Goal: Task Accomplishment & Management: Complete application form

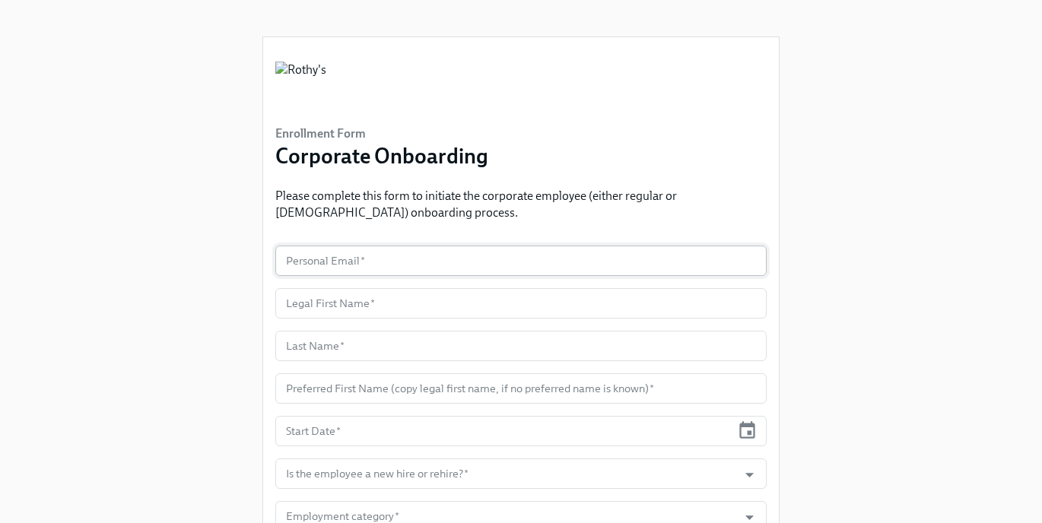
click at [337, 256] on input "text" at bounding box center [520, 261] width 491 height 30
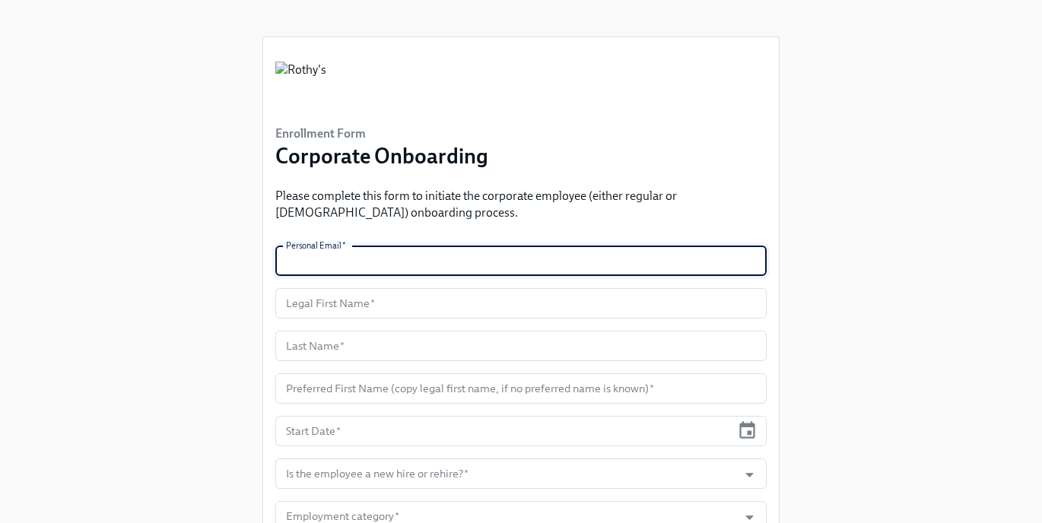
paste input "[EMAIL_ADDRESS][DOMAIN_NAME]"
type input "[EMAIL_ADDRESS][DOMAIN_NAME]"
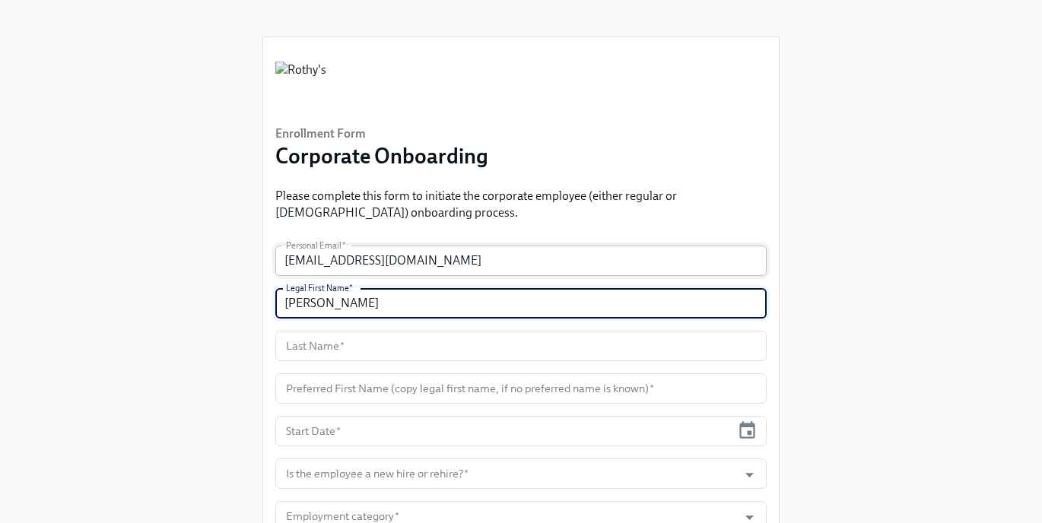
type input "[PERSON_NAME]"
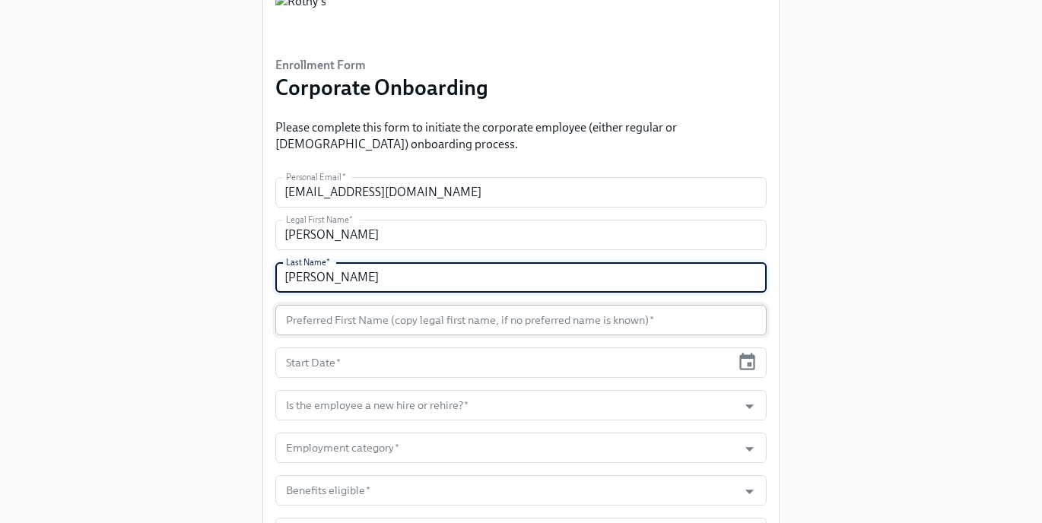
scroll to position [81, 0]
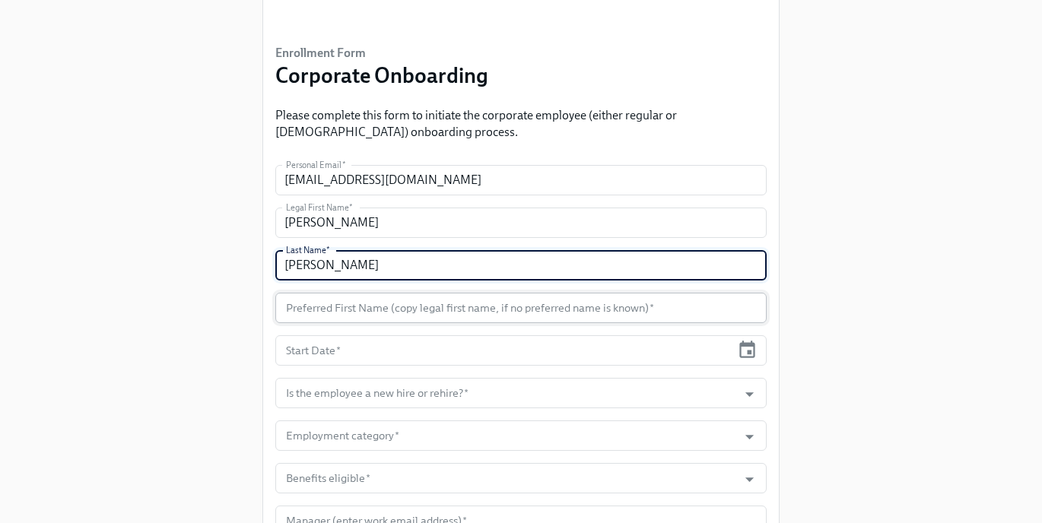
type input "[PERSON_NAME]"
click at [355, 311] on input "text" at bounding box center [520, 308] width 491 height 30
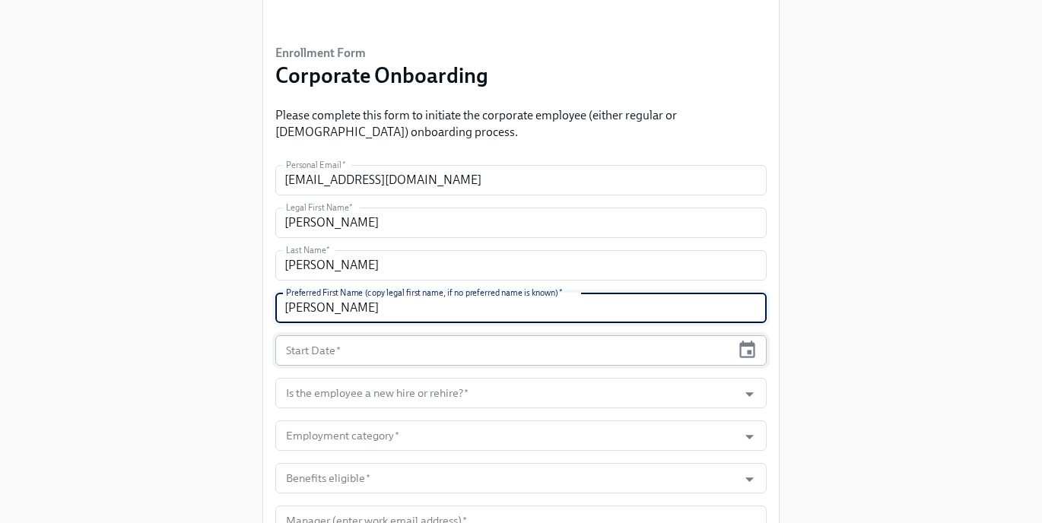
type input "[PERSON_NAME]"
click at [356, 351] on input "text" at bounding box center [503, 350] width 456 height 30
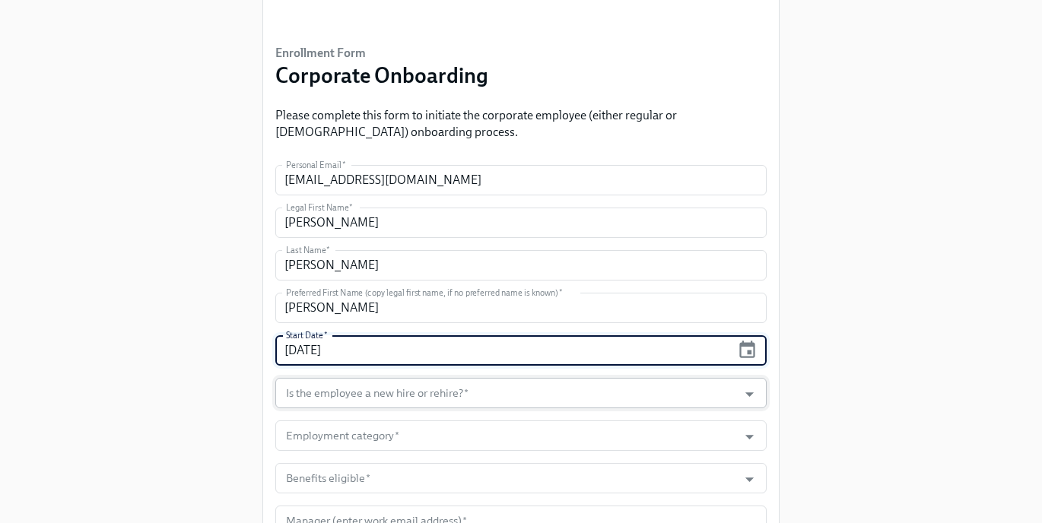
type input "[DATE]"
click at [364, 385] on input "Is the employee a new hire or rehire?   *" at bounding box center [506, 393] width 447 height 30
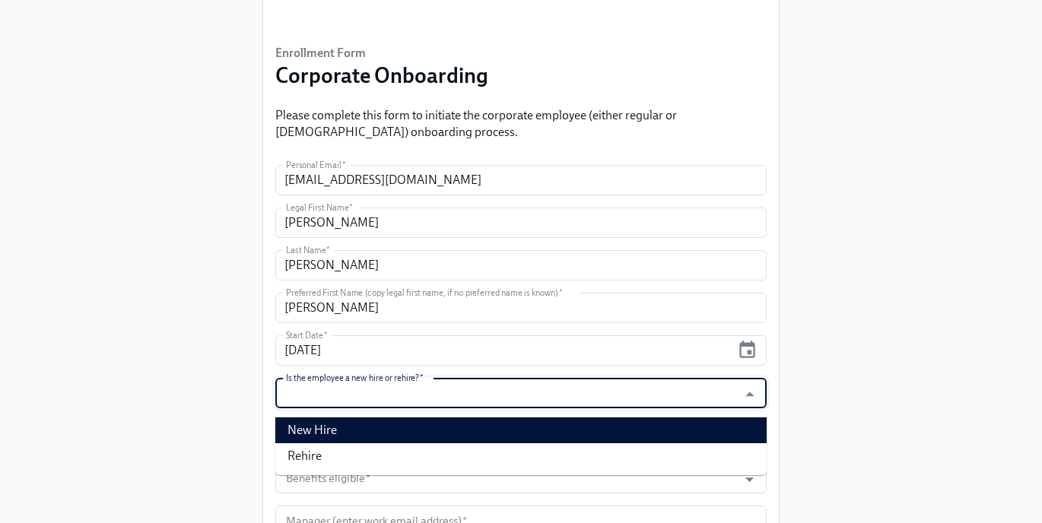
click at [356, 422] on li "New Hire" at bounding box center [520, 431] width 491 height 26
type input "New Hire"
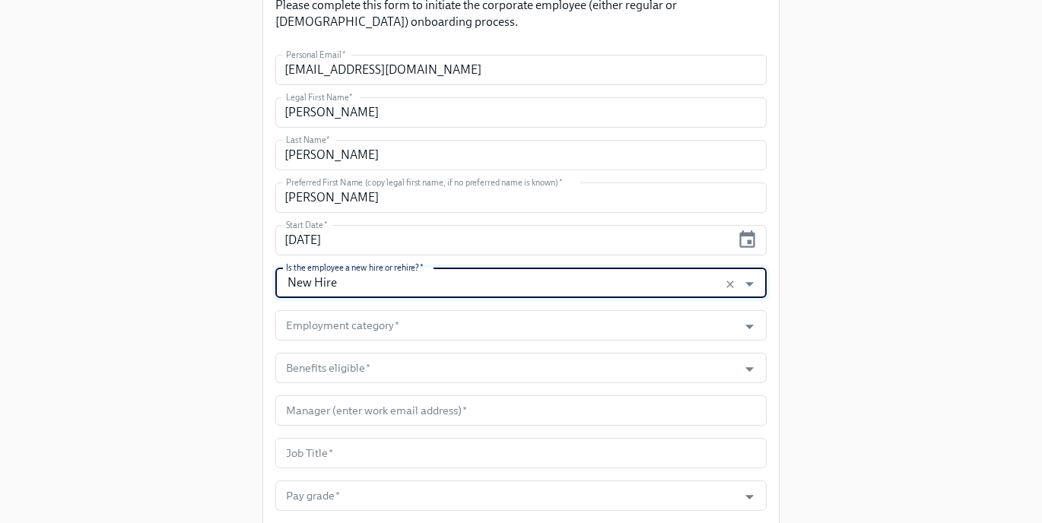
scroll to position [194, 0]
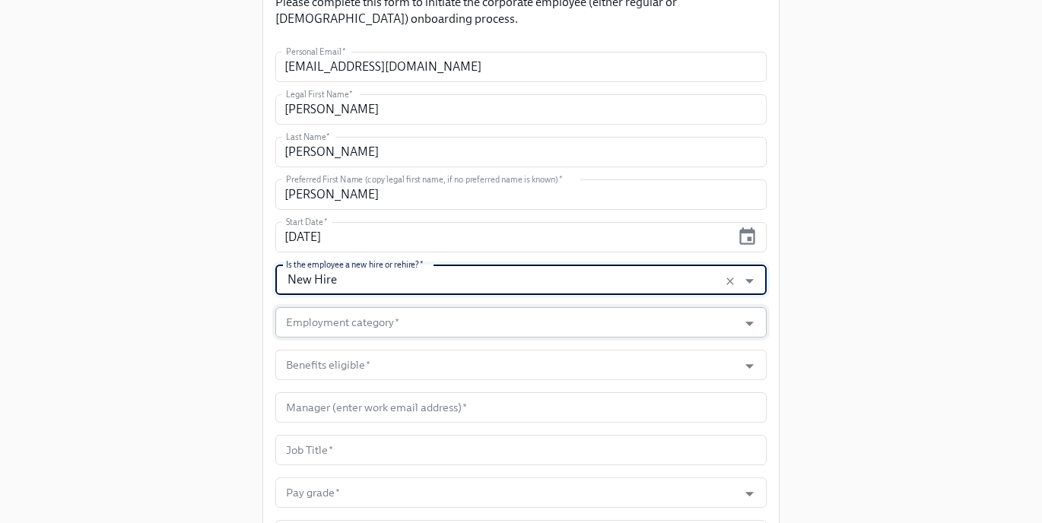
click at [338, 325] on input "Employment category   *" at bounding box center [506, 322] width 447 height 30
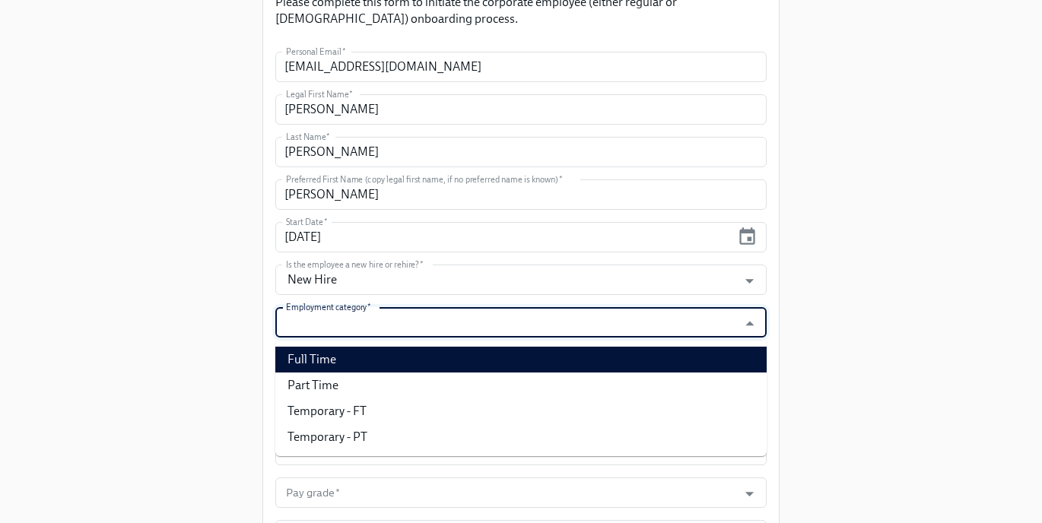
click at [335, 367] on li "Full Time" at bounding box center [520, 360] width 491 height 26
type input "Full Time"
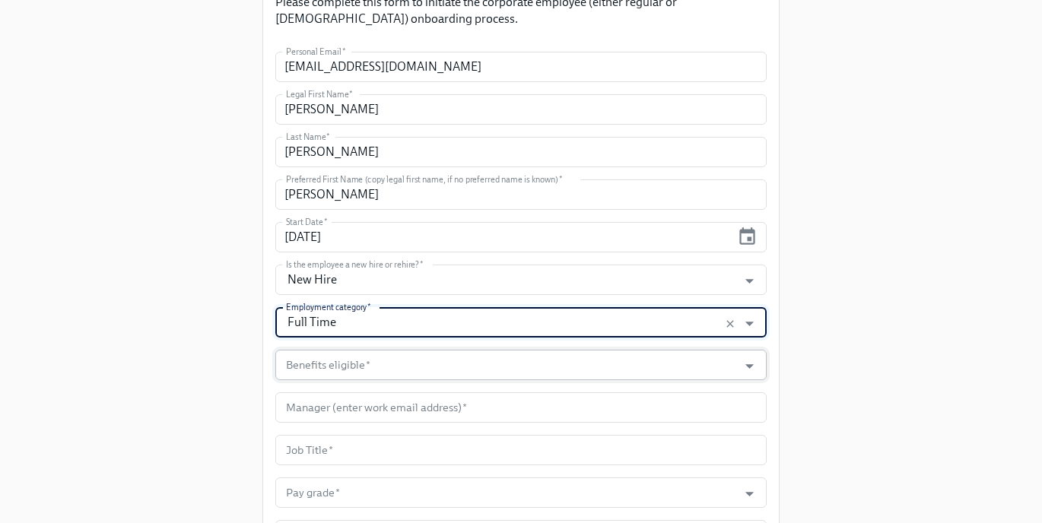
click at [333, 357] on input "Benefits eligible   *" at bounding box center [506, 365] width 447 height 30
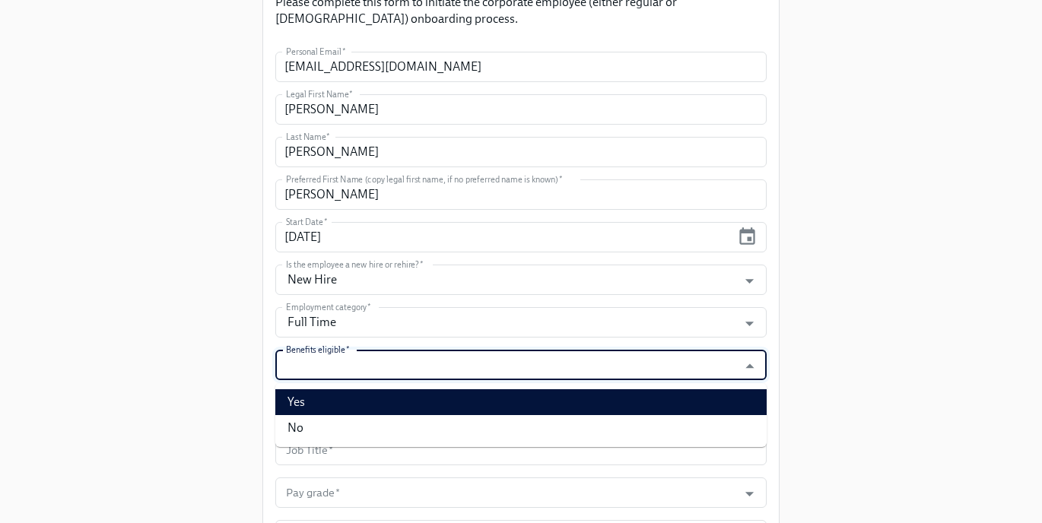
click at [326, 397] on li "Yes" at bounding box center [520, 402] width 491 height 26
type input "Yes"
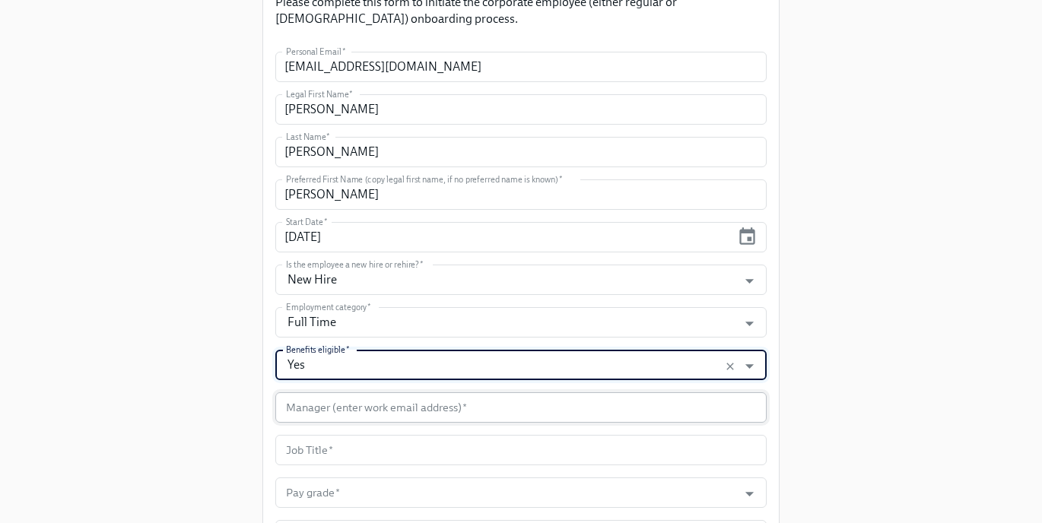
click at [323, 408] on input "text" at bounding box center [520, 407] width 491 height 30
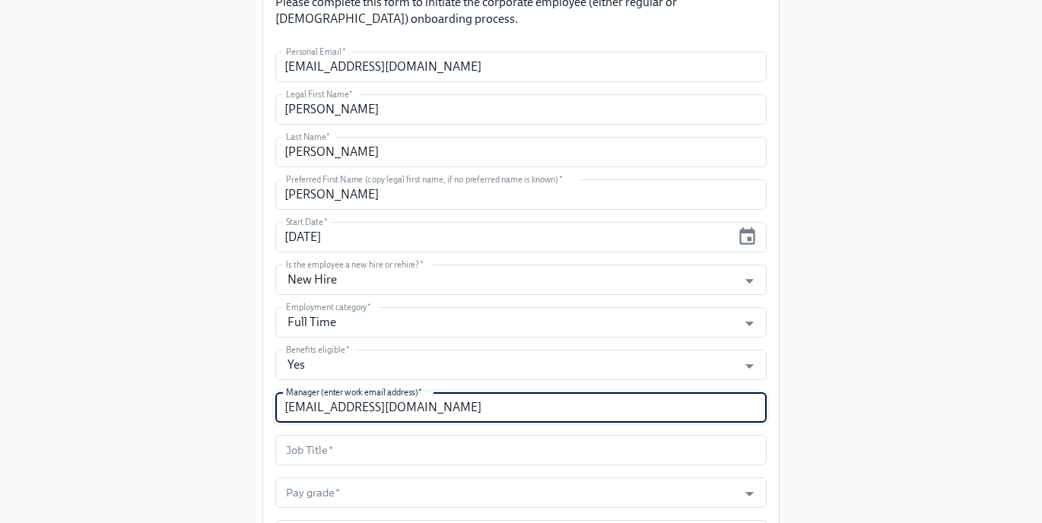
type input "[EMAIL_ADDRESS][DOMAIN_NAME]"
click at [160, 324] on div "Enrollment Form Corporate Onboarding Please complete this form to initiate the …" at bounding box center [520, 276] width 993 height 940
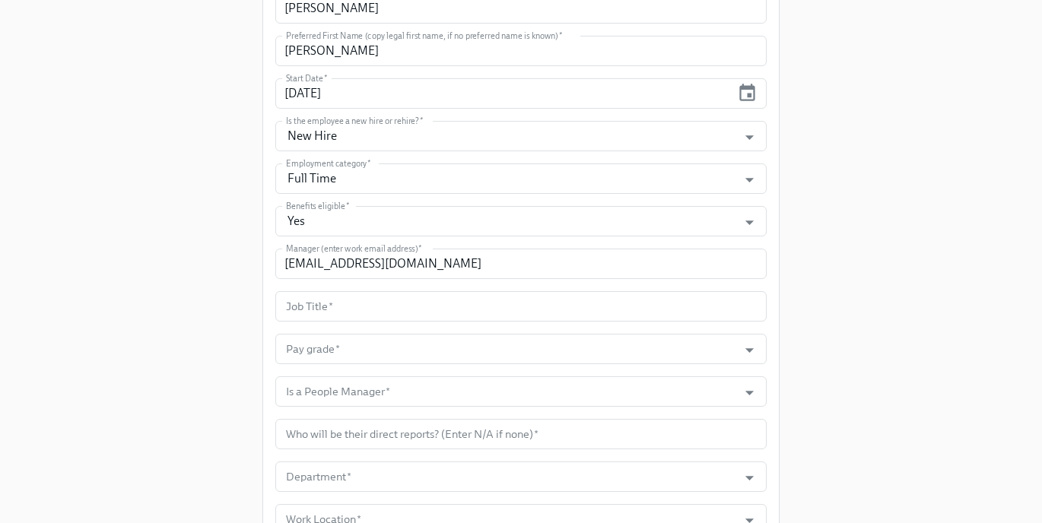
scroll to position [360, 0]
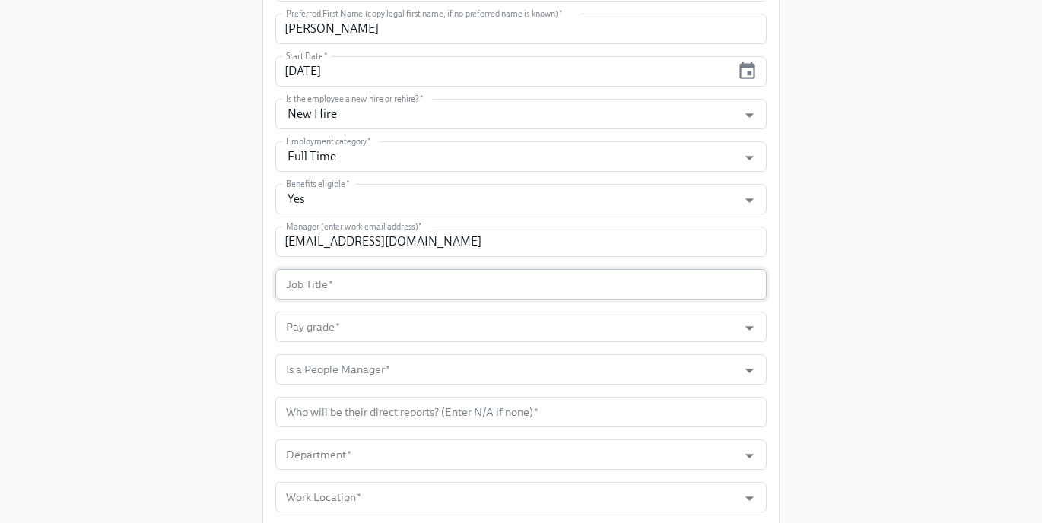
click at [354, 287] on input "text" at bounding box center [520, 284] width 491 height 30
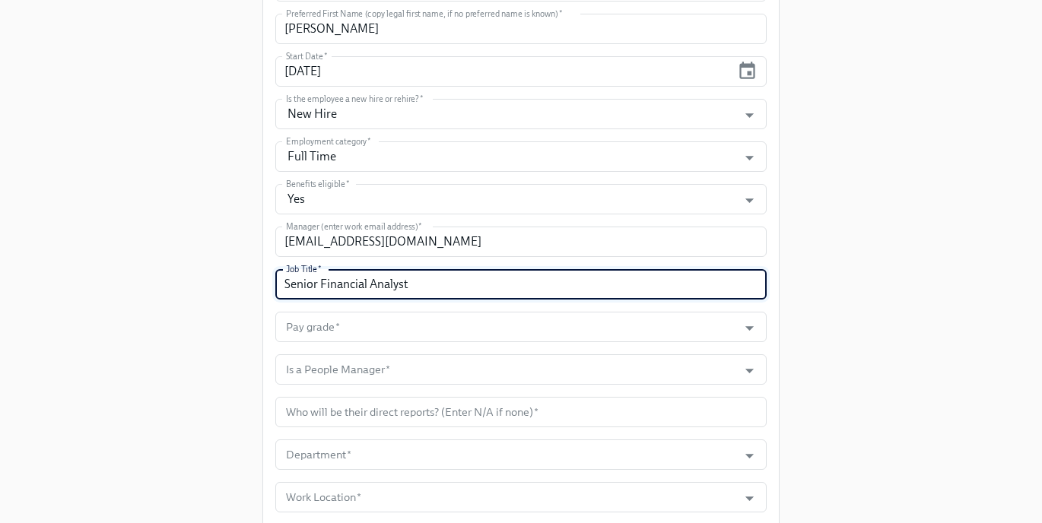
type input "Senior Financial Analyst"
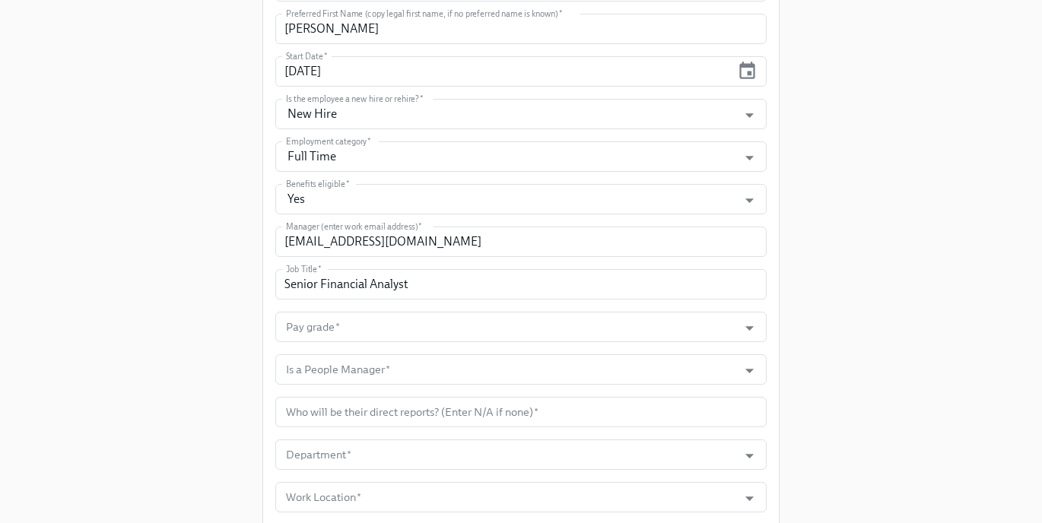
click at [185, 221] on div "Enrollment Form Corporate Onboarding Please complete this form to initiate the …" at bounding box center [520, 110] width 993 height 940
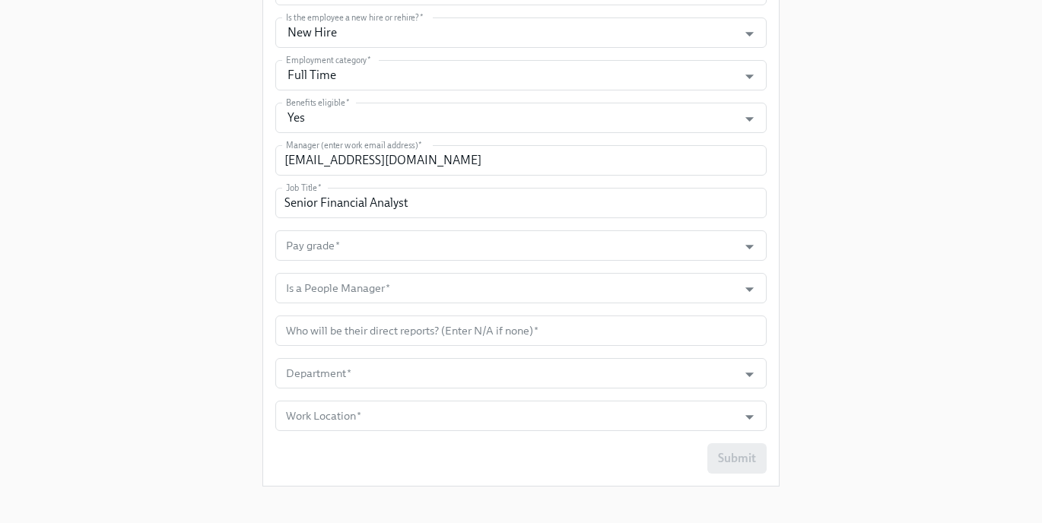
scroll to position [453, 0]
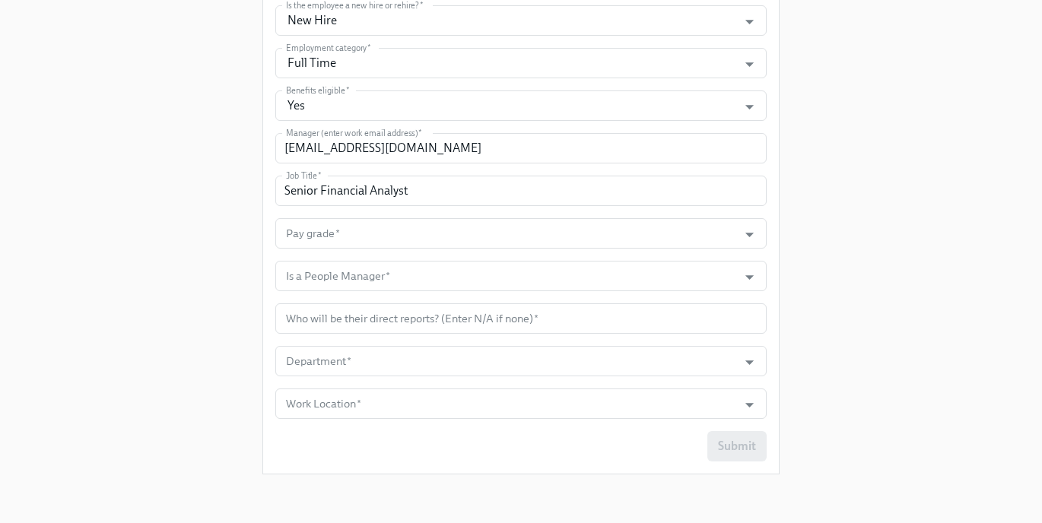
click at [351, 249] on form "Personal Email   * [EMAIL_ADDRESS][DOMAIN_NAME] Personal Email * Legal First Na…" at bounding box center [520, 126] width 491 height 669
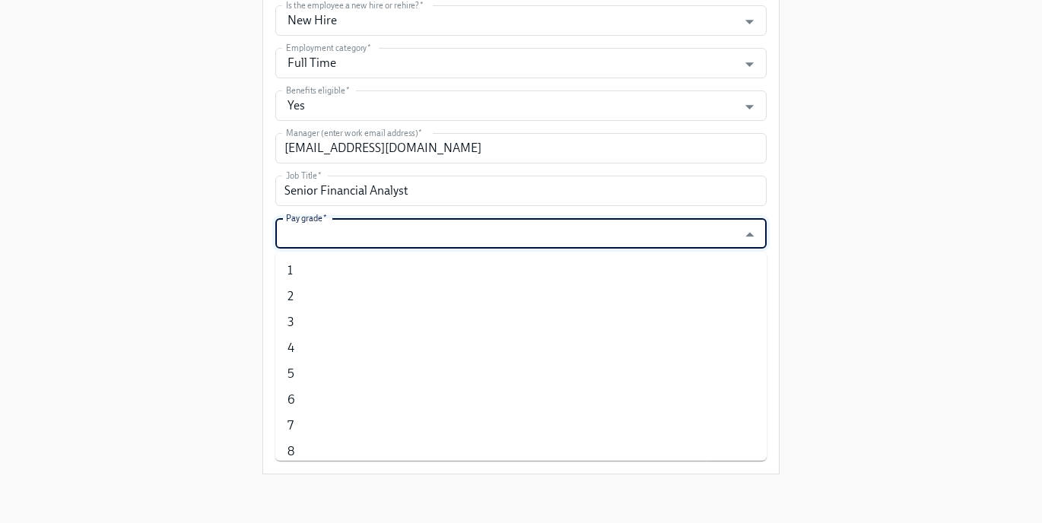
click at [351, 225] on input "Pay grade   *" at bounding box center [506, 233] width 447 height 30
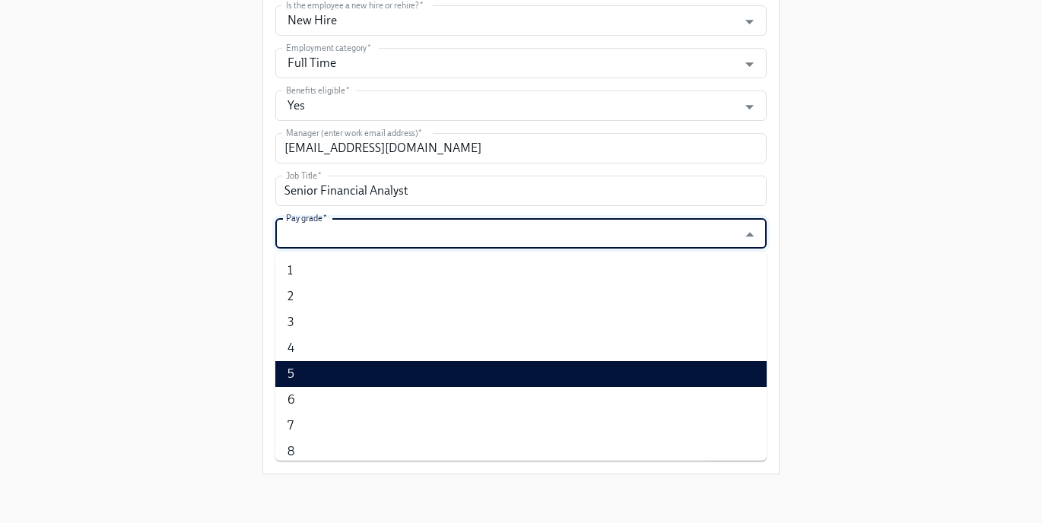
click at [322, 386] on li "5" at bounding box center [520, 374] width 491 height 26
type input "5"
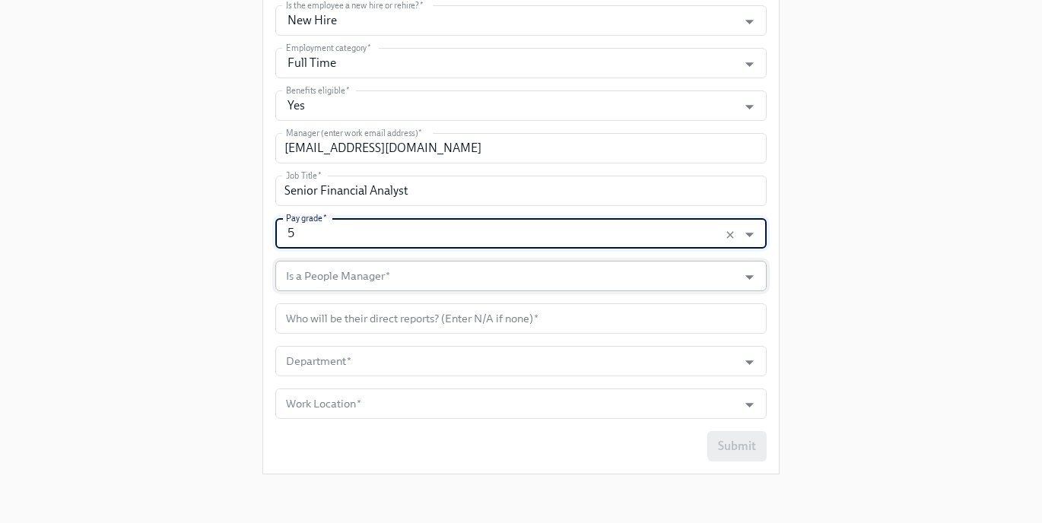
click at [374, 262] on input "Is a People Manager   *" at bounding box center [506, 276] width 447 height 30
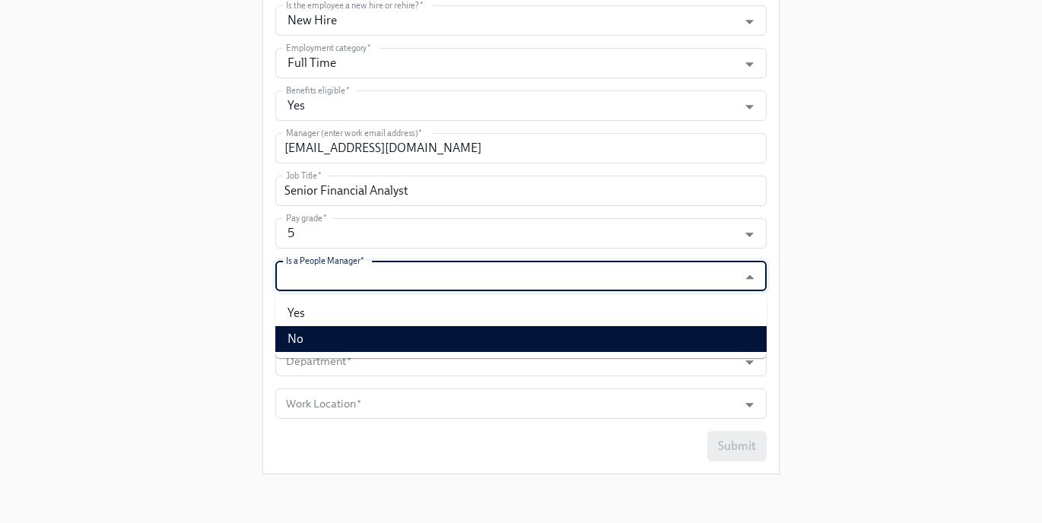
click at [348, 335] on li "No" at bounding box center [520, 339] width 491 height 26
type input "No"
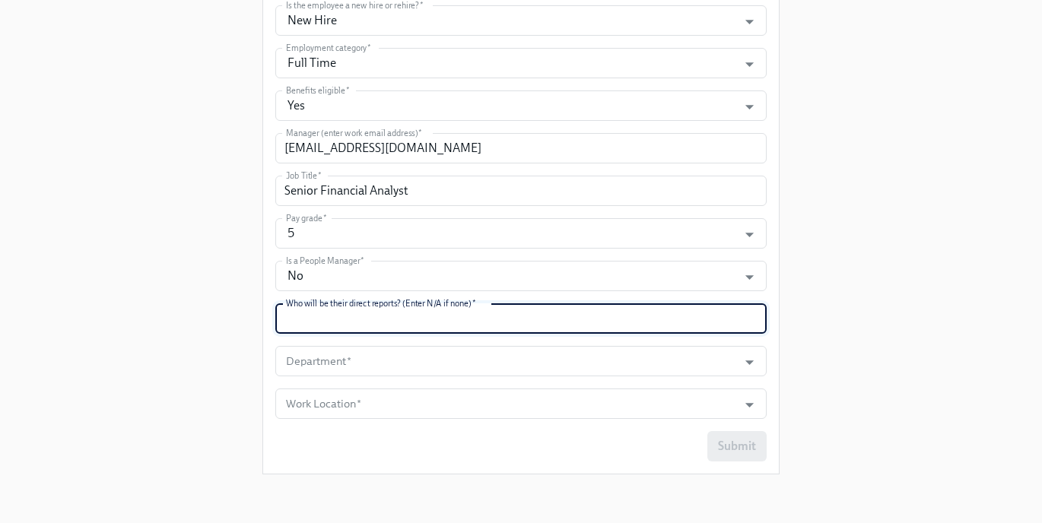
click at [353, 315] on input "text" at bounding box center [520, 318] width 491 height 30
type input "N/A"
click at [354, 359] on input "Department   *" at bounding box center [506, 361] width 447 height 30
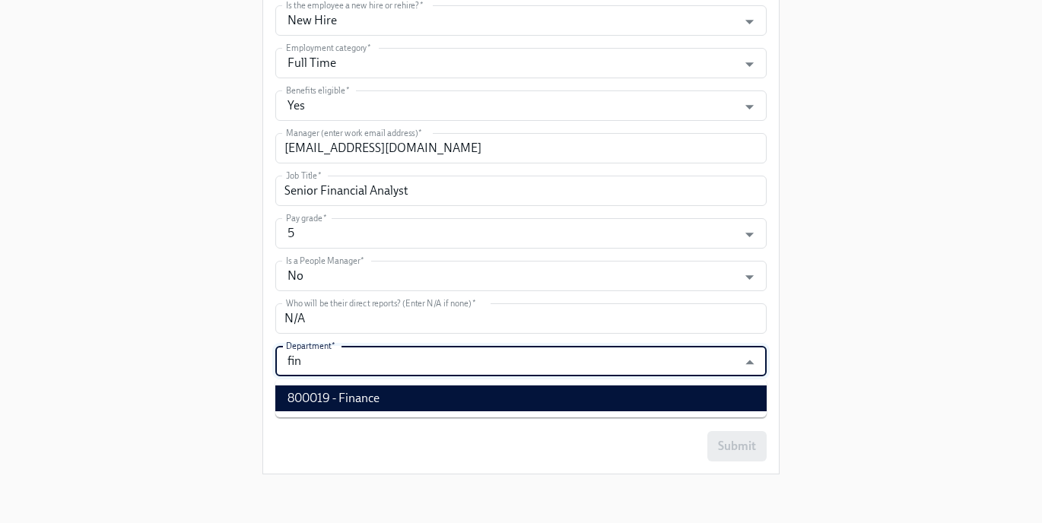
click at [355, 394] on li "800019 - Finance" at bounding box center [520, 399] width 491 height 26
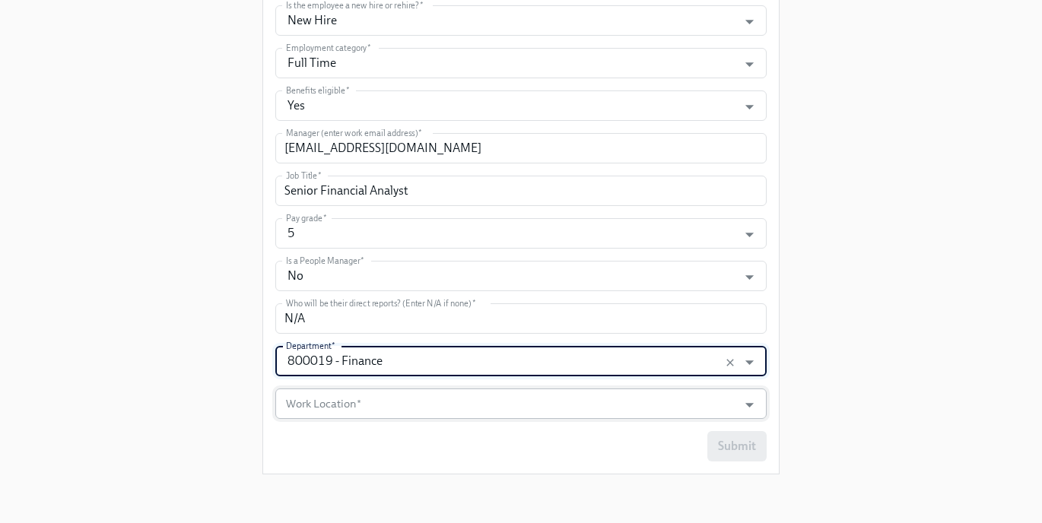
type input "800019 - Finance"
click at [351, 402] on input "Work Location   *" at bounding box center [506, 404] width 447 height 30
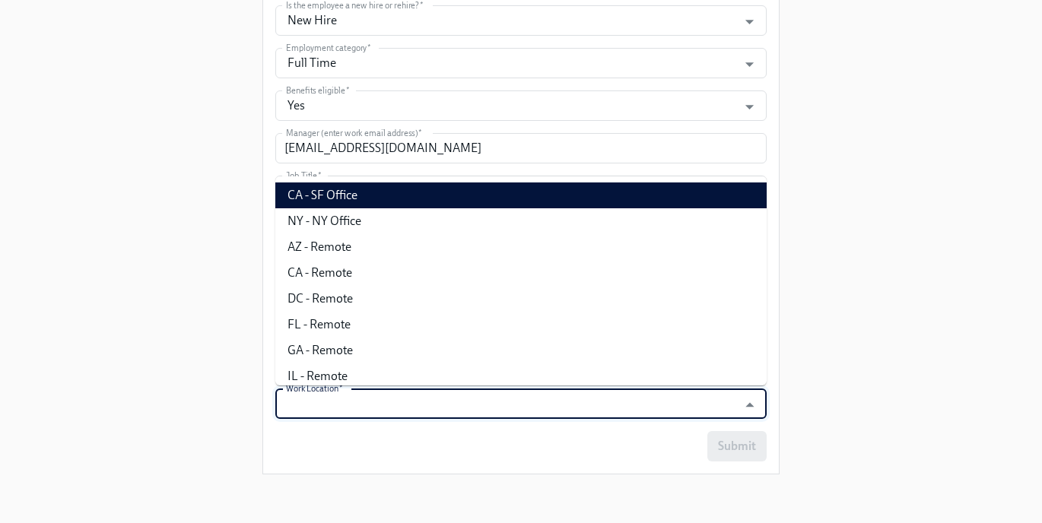
click at [351, 203] on li "CA - SF Office" at bounding box center [520, 196] width 491 height 26
type input "CA - SF Office"
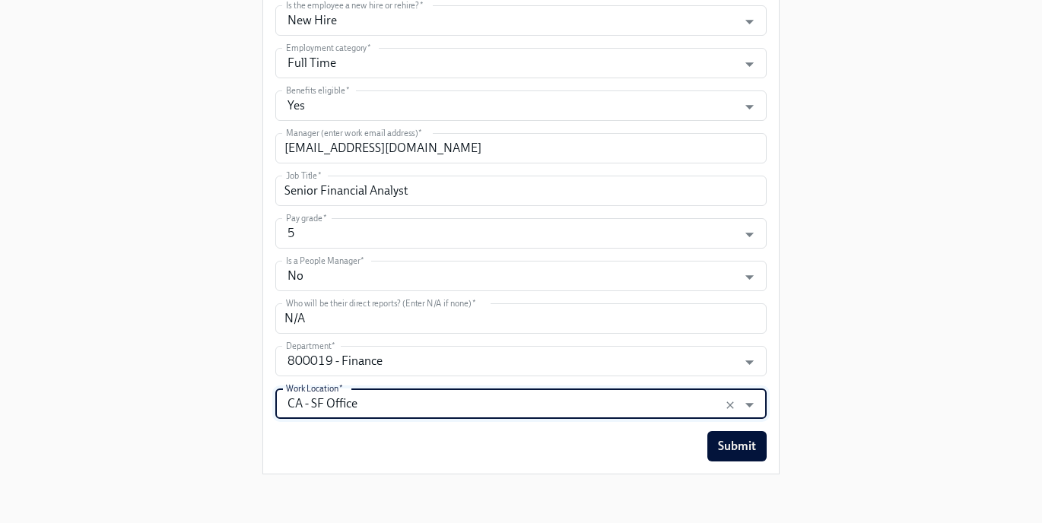
click at [211, 205] on div "Enrollment Form Corporate Onboarding Please complete this form to initiate the …" at bounding box center [520, 17] width 993 height 940
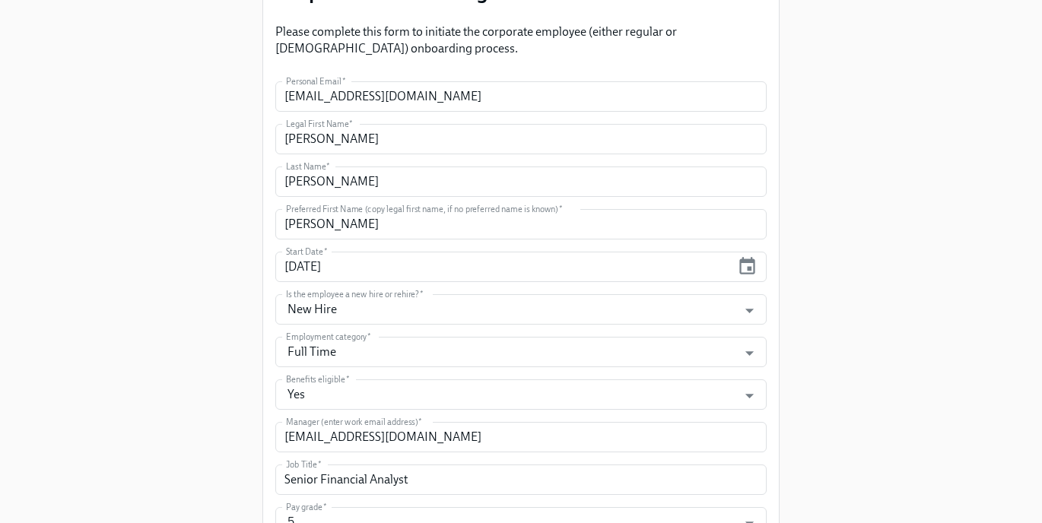
scroll to position [189, 0]
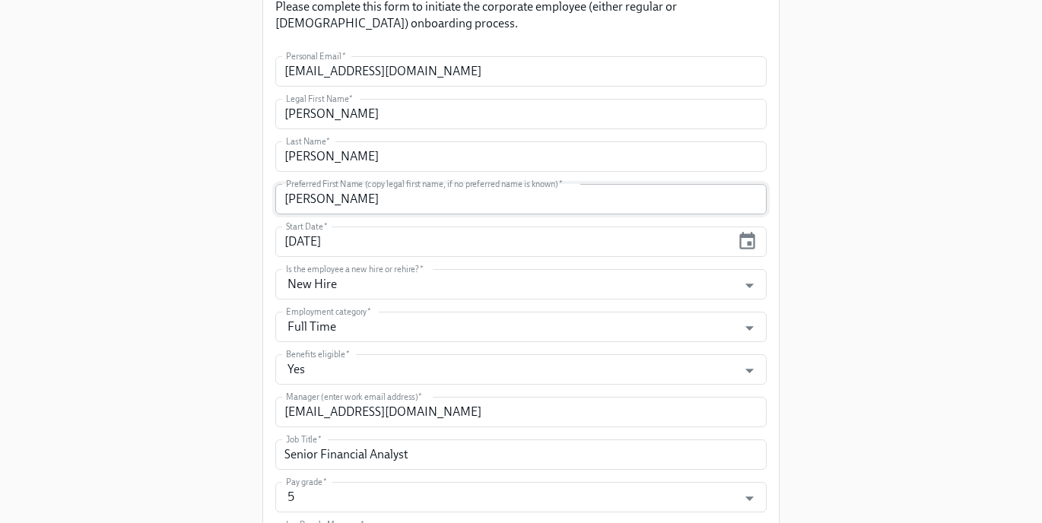
click at [373, 205] on input "[PERSON_NAME]" at bounding box center [520, 199] width 491 height 30
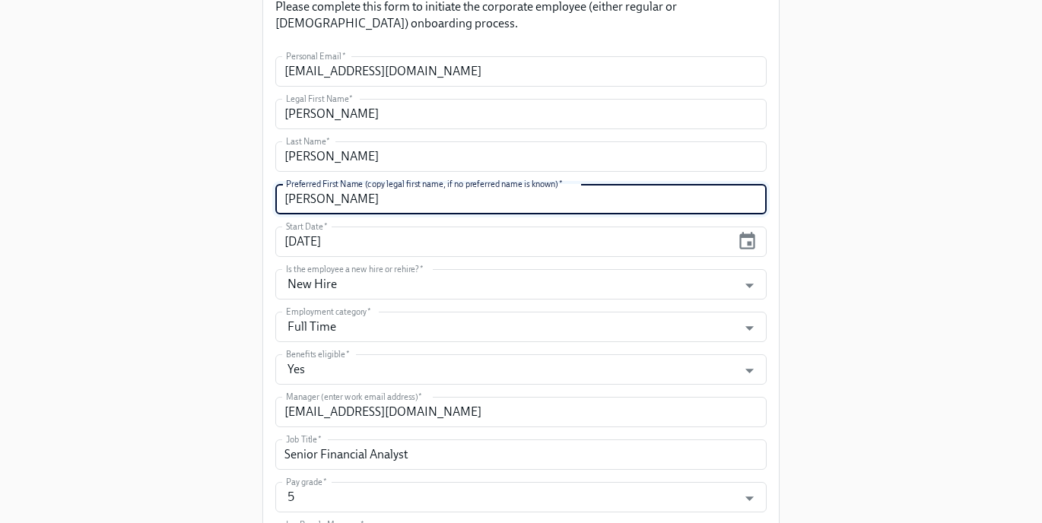
click at [373, 205] on input "[PERSON_NAME]" at bounding box center [520, 199] width 491 height 30
type input "[PERSON_NAME]"
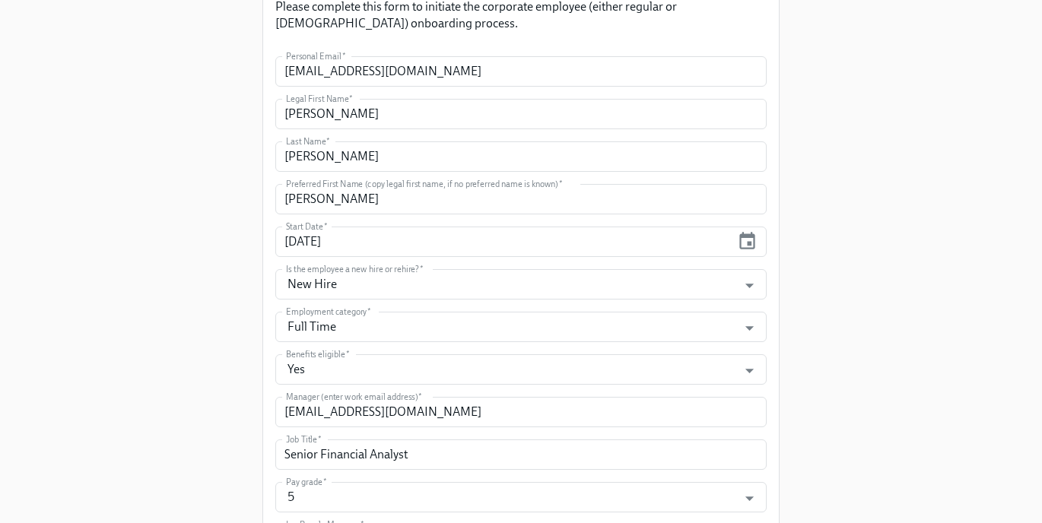
click at [237, 240] on div "Enrollment Form Corporate Onboarding Please complete this form to initiate the …" at bounding box center [520, 281] width 993 height 940
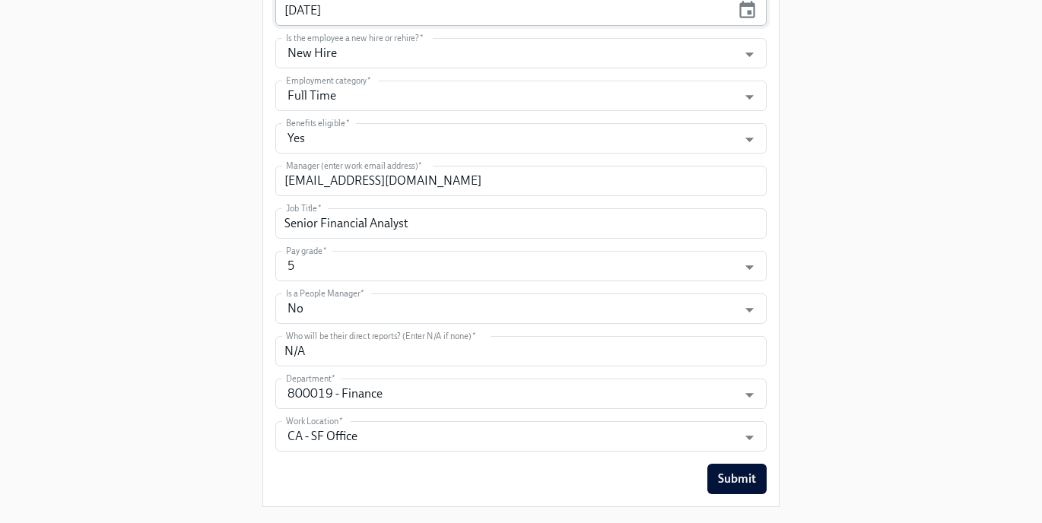
scroll to position [453, 0]
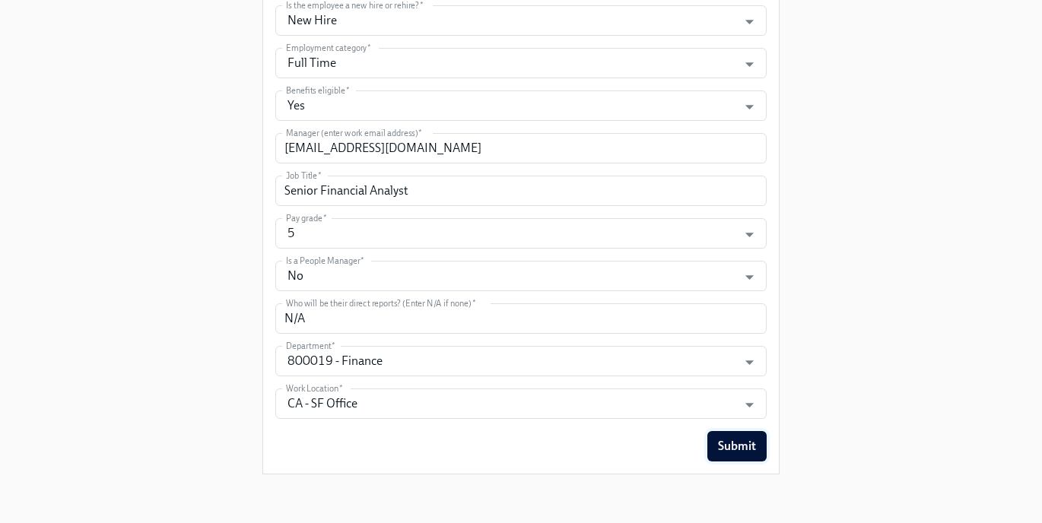
click at [716, 453] on button "Submit" at bounding box center [736, 446] width 59 height 30
